Goal: Task Accomplishment & Management: Manage account settings

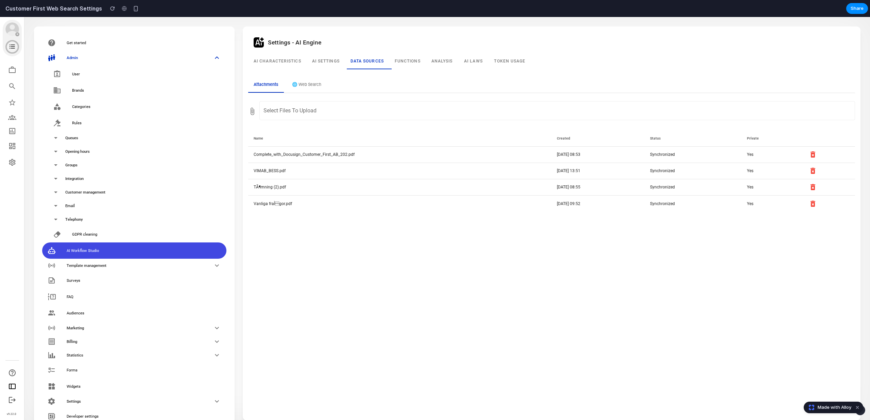
click at [328, 238] on div "Settings - AI Engine AI Characteristics AI settings Data sources Functions Anal…" at bounding box center [551, 223] width 607 height 383
click at [307, 85] on button "🌐 Web Search" at bounding box center [307, 84] width 40 height 15
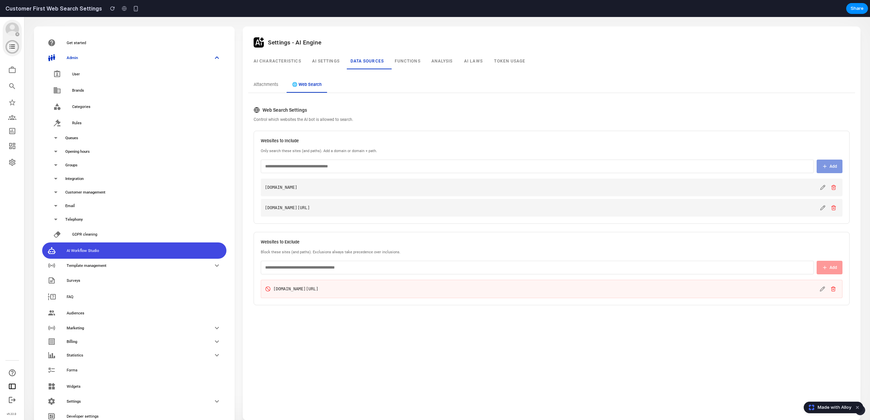
drag, startPoint x: 257, startPoint y: 89, endPoint x: 308, endPoint y: 87, distance: 50.3
click at [257, 89] on button "Attachments" at bounding box center [266, 84] width 36 height 15
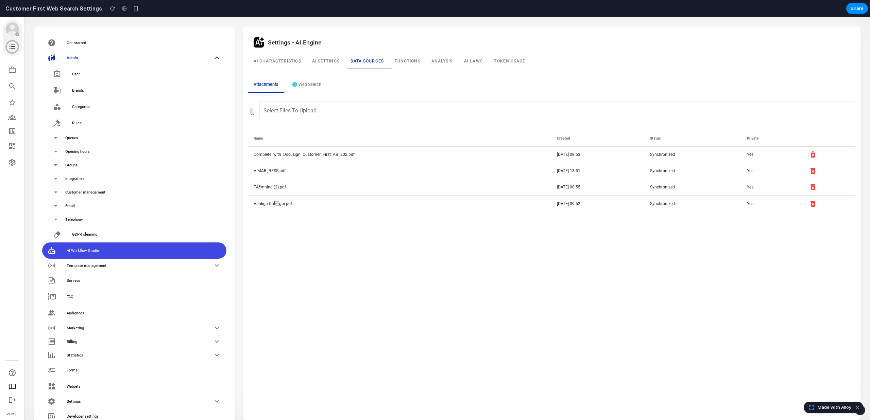
click at [310, 87] on button "🌐 Web Search" at bounding box center [307, 84] width 40 height 15
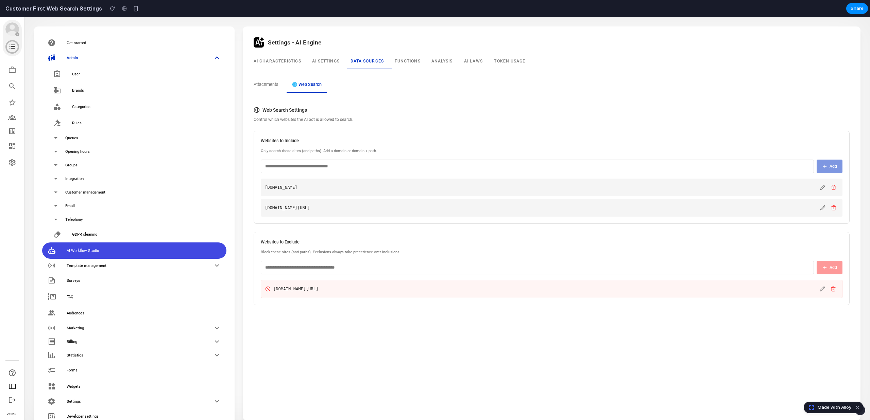
click at [270, 83] on button "Attachments" at bounding box center [266, 84] width 36 height 15
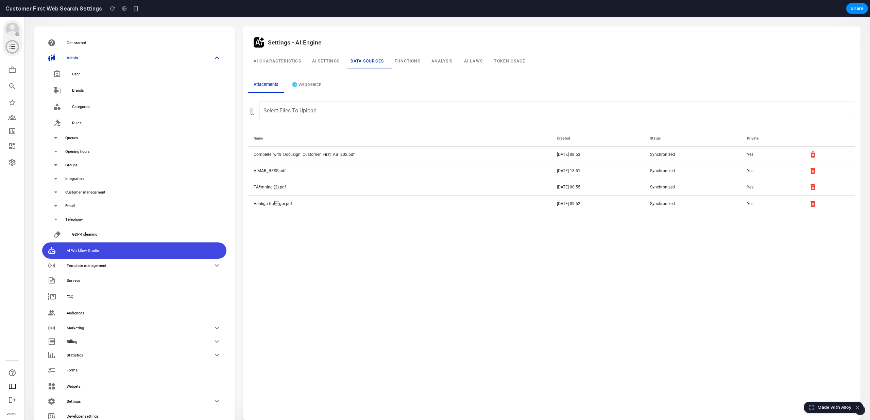
click at [301, 83] on button "🌐 Web Search" at bounding box center [307, 84] width 40 height 15
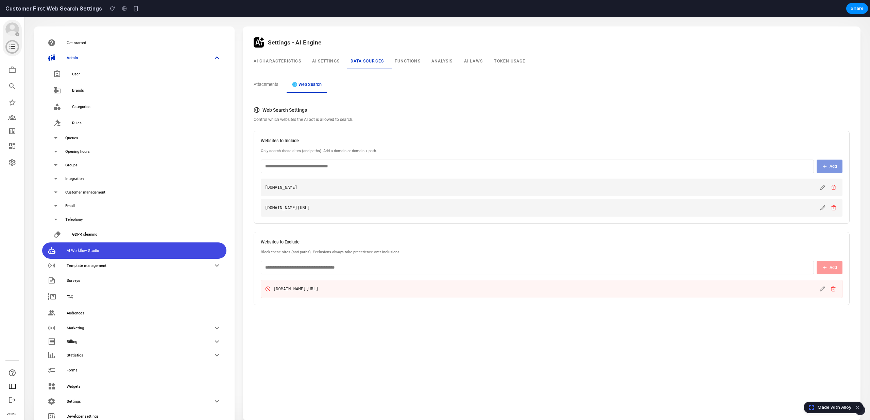
click at [266, 83] on button "Attachments" at bounding box center [266, 84] width 36 height 15
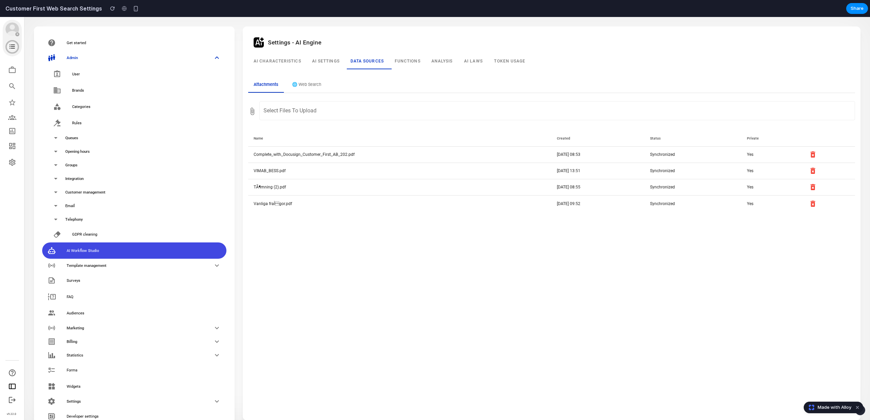
click at [296, 83] on button "🌐 Web Search" at bounding box center [307, 84] width 40 height 15
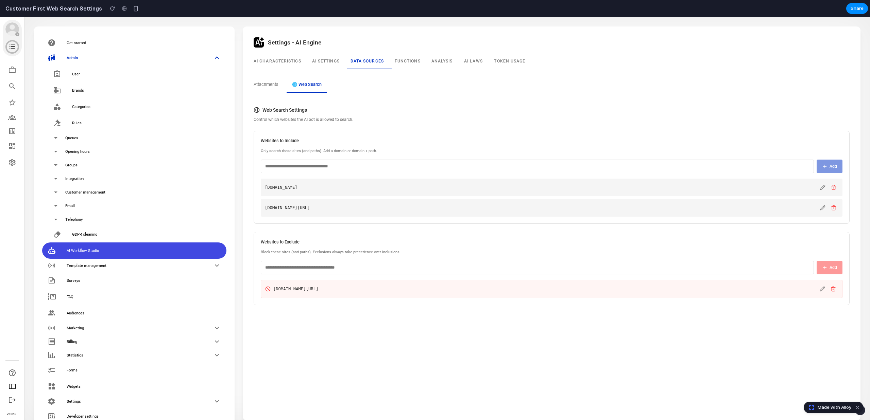
click at [275, 83] on button "Attachments" at bounding box center [266, 84] width 36 height 15
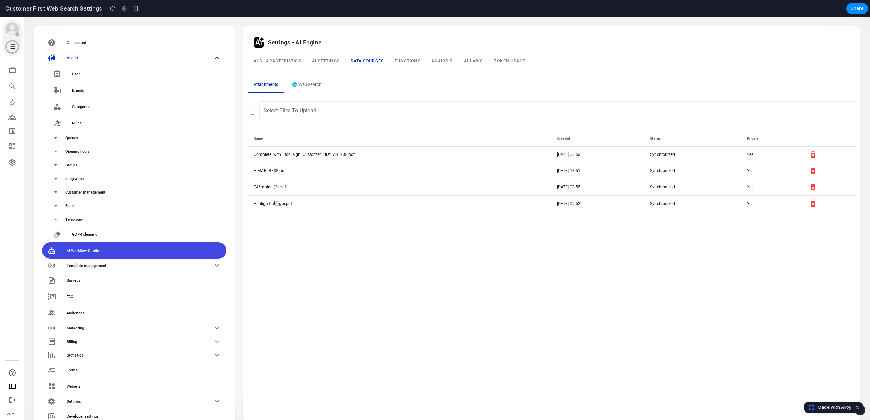
click at [294, 83] on button "🌐 Web Search" at bounding box center [307, 84] width 40 height 15
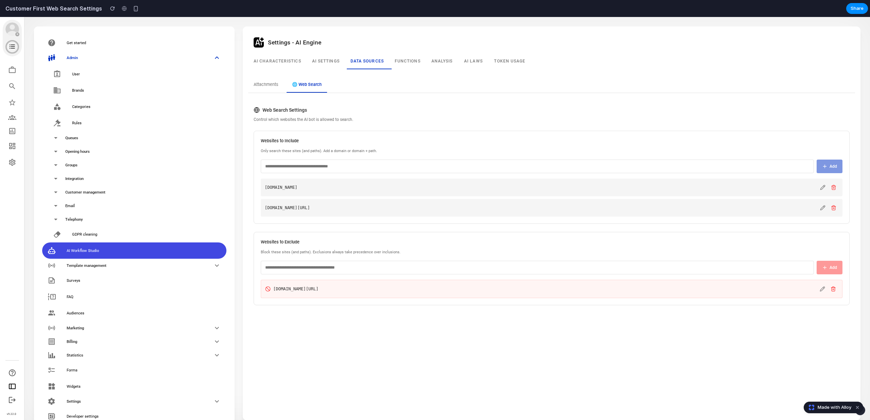
click at [378, 165] on input "text" at bounding box center [537, 167] width 553 height 14
click at [359, 191] on div "[DOMAIN_NAME]" at bounding box center [552, 188] width 582 height 18
click at [349, 267] on input "text" at bounding box center [537, 268] width 553 height 14
drag, startPoint x: 704, startPoint y: 187, endPoint x: 704, endPoint y: 190, distance: 3.4
click at [704, 190] on span "[DOMAIN_NAME]" at bounding box center [541, 188] width 553 height 6
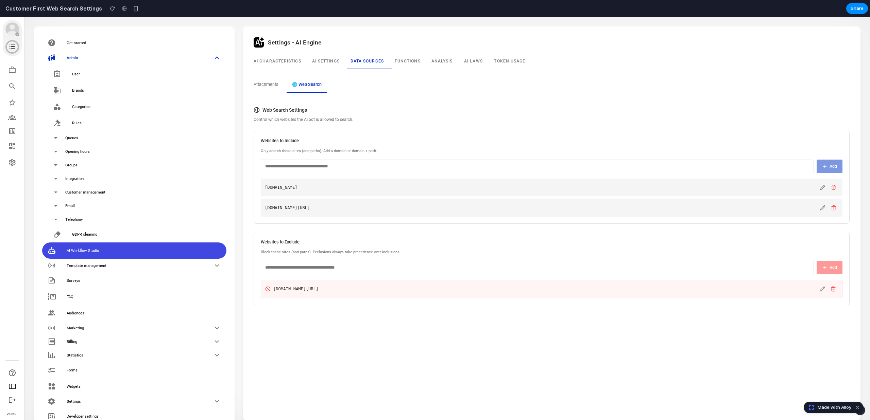
click at [692, 206] on span "[DOMAIN_NAME][URL]" at bounding box center [541, 208] width 553 height 6
click at [397, 167] on input "text" at bounding box center [537, 167] width 553 height 14
click at [396, 270] on input "text" at bounding box center [537, 268] width 553 height 14
click at [435, 312] on div "Attachments 🌐 Web Search Web Search Settings Control which websites the AI bot …" at bounding box center [551, 194] width 615 height 242
drag, startPoint x: 463, startPoint y: 269, endPoint x: 459, endPoint y: 236, distance: 32.8
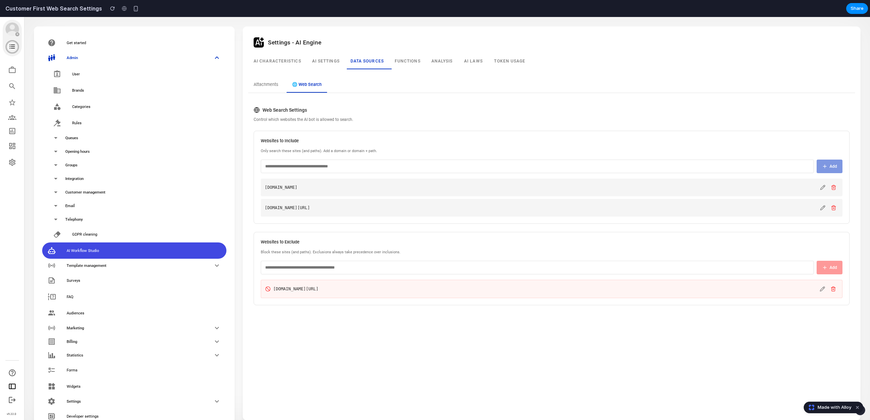
click at [463, 268] on input "text" at bounding box center [537, 268] width 553 height 14
click at [436, 171] on input "text" at bounding box center [537, 167] width 553 height 14
click at [434, 151] on p "Only search these sites (and paths). Add a domain or domain + path." at bounding box center [552, 152] width 582 height 6
click at [428, 263] on input "text" at bounding box center [537, 268] width 553 height 14
click at [418, 161] on input "text" at bounding box center [537, 167] width 553 height 14
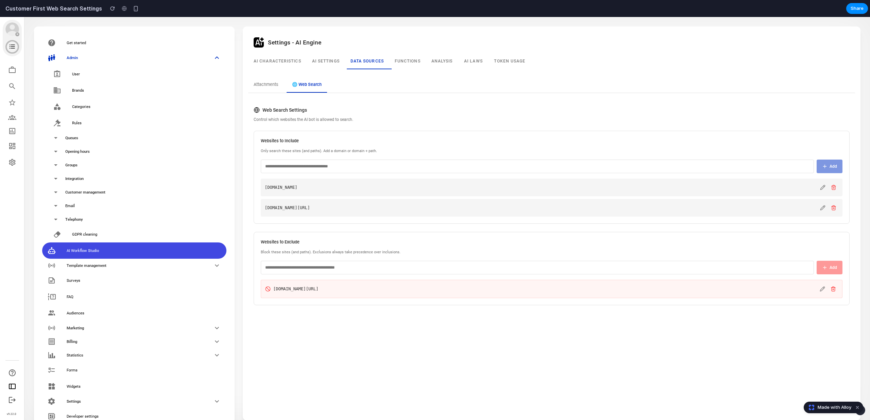
click at [418, 137] on div "Websites to Include Only search these sites (and paths). Add a domain or domain…" at bounding box center [552, 177] width 596 height 93
click at [372, 272] on input "text" at bounding box center [537, 268] width 553 height 14
drag, startPoint x: 521, startPoint y: 332, endPoint x: 791, endPoint y: 271, distance: 276.4
click at [521, 333] on div "Settings - AI Engine AI Characteristics AI settings Data sources Functions Anal…" at bounding box center [551, 223] width 607 height 383
